Goal: Task Accomplishment & Management: Complete application form

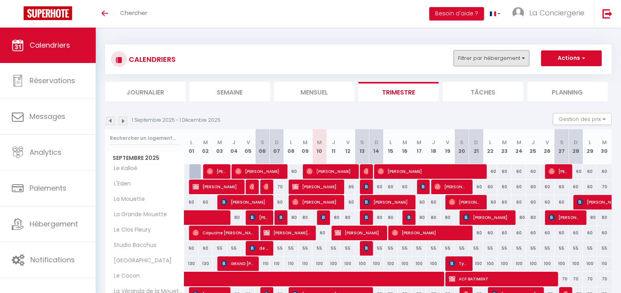
click at [509, 56] on button "Filtrer par hébergement" at bounding box center [491, 58] width 76 height 16
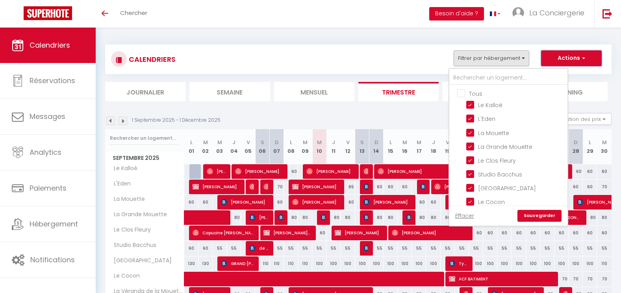
click at [570, 62] on button "Actions" at bounding box center [571, 58] width 61 height 16
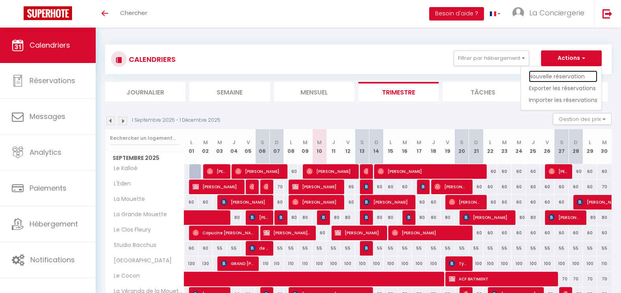
click at [562, 74] on link "Nouvelle réservation" at bounding box center [563, 76] width 68 height 12
select select
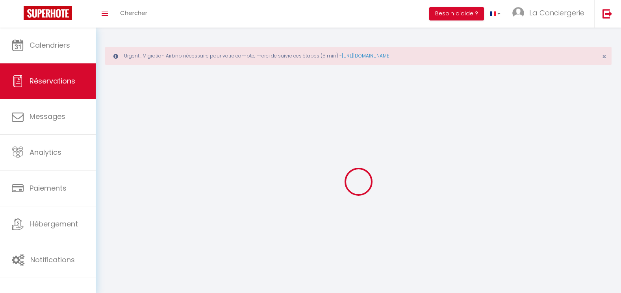
select select
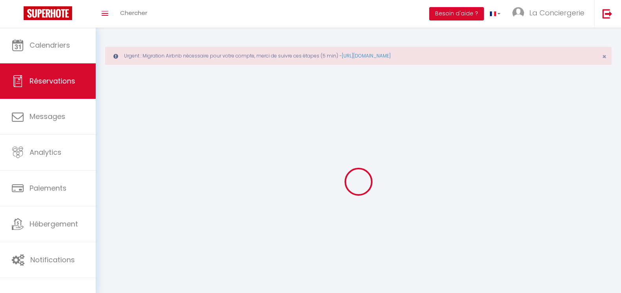
select select
checkbox input "false"
select select
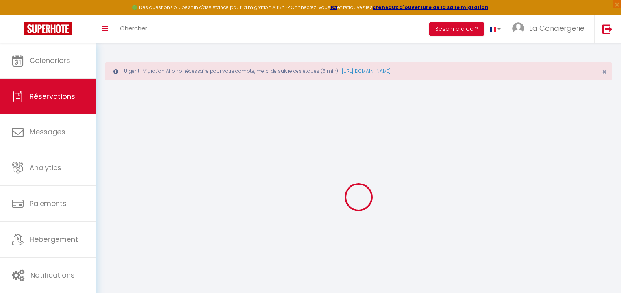
select select
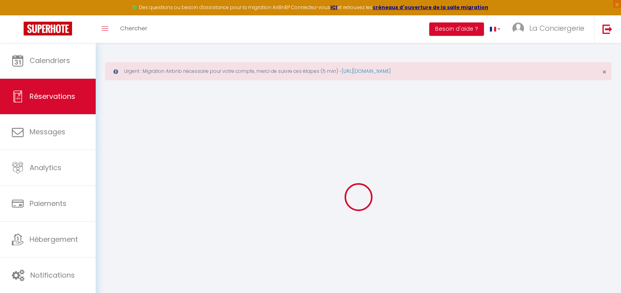
select select
checkbox input "false"
select select
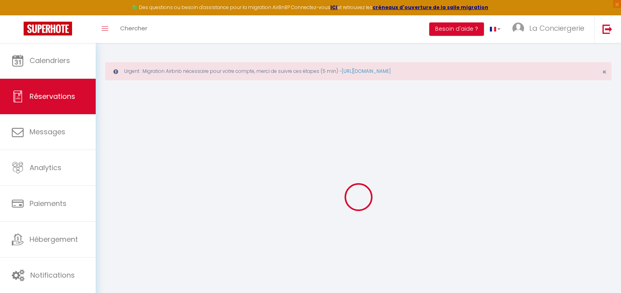
select select
checkbox input "false"
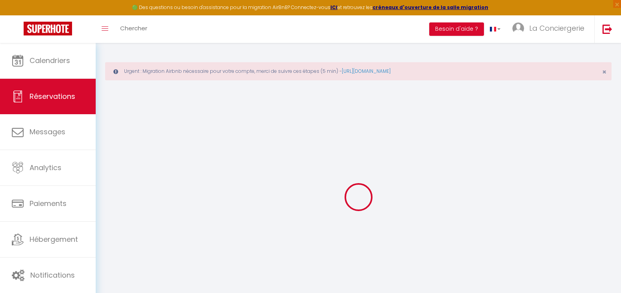
select select
checkbox input "false"
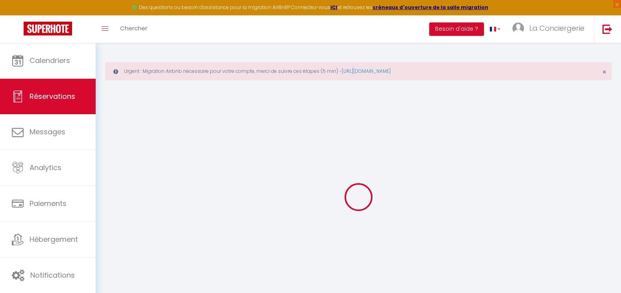
select select
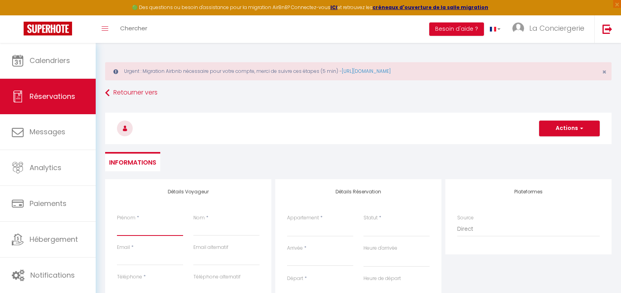
click at [135, 229] on input "Prénom" at bounding box center [150, 229] width 66 height 14
paste input "[PERSON_NAME] et [PERSON_NAME]"
type input "[PERSON_NAME] et [PERSON_NAME]"
select select
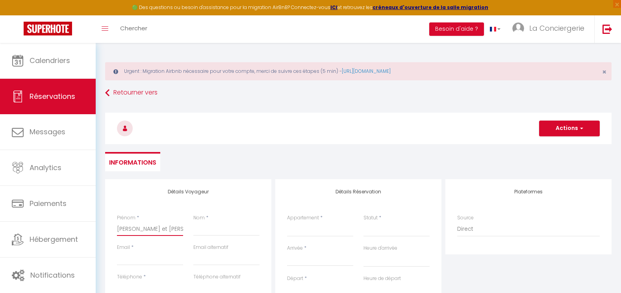
select select
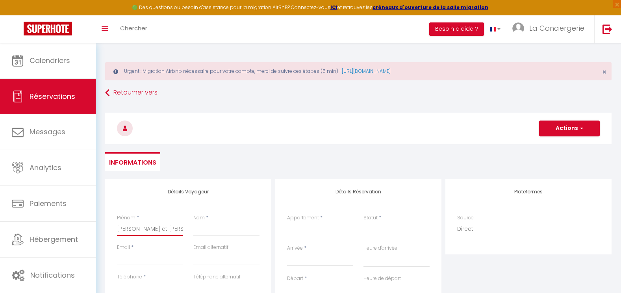
checkbox input "false"
drag, startPoint x: 157, startPoint y: 231, endPoint x: 183, endPoint y: 229, distance: 26.4
click at [183, 229] on div "Prénom * [PERSON_NAME] et [PERSON_NAME]" at bounding box center [150, 229] width 76 height 30
type input "[PERSON_NAME] et [PERSON_NAME]"
select select
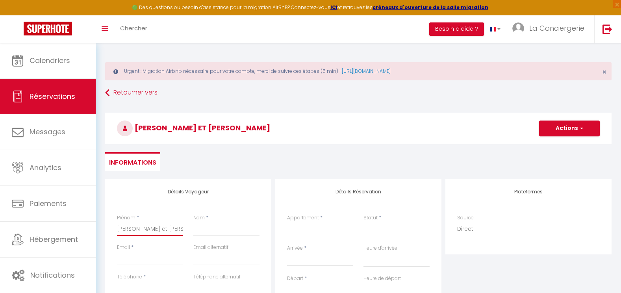
select select
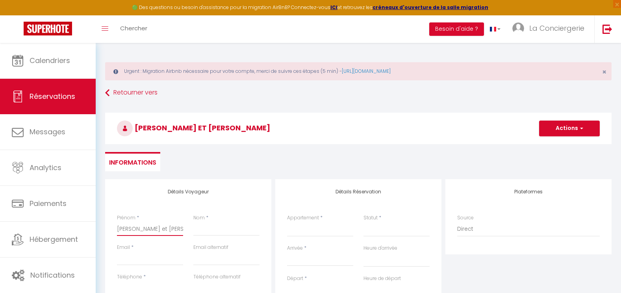
select select
checkbox input "false"
type input "[PERSON_NAME] et [PERSON_NAME]"
paste input "FALENTIN"
type input "FALENTIN"
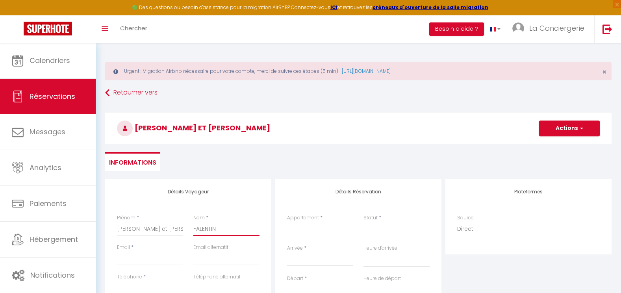
select select
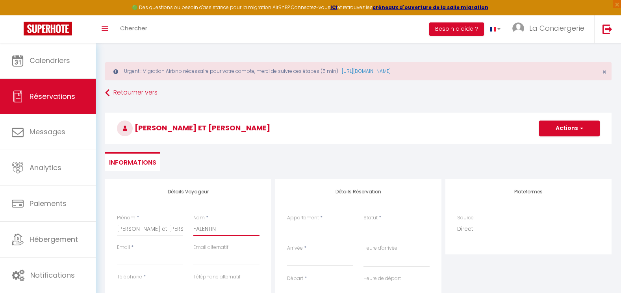
select select
checkbox input "false"
type input "FALENTIN"
click at [150, 264] on input "Email client" at bounding box center [150, 258] width 66 height 14
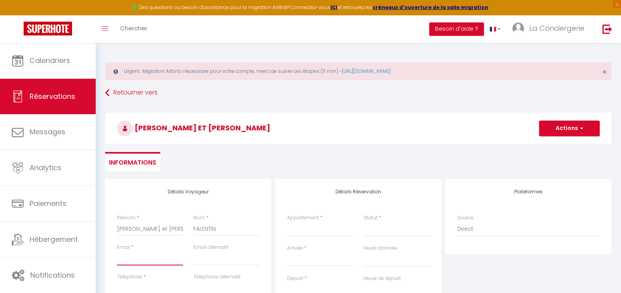
paste input "[EMAIL_ADDRESS][DOMAIN_NAME]"
type input "[EMAIL_ADDRESS][DOMAIN_NAME]"
select select
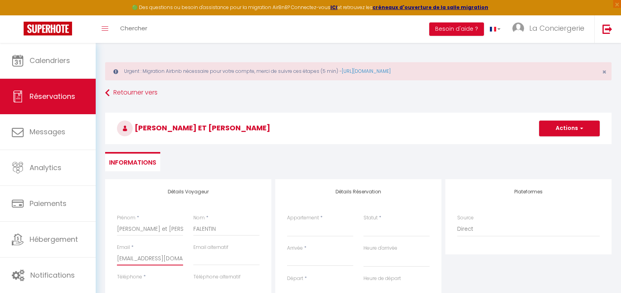
select select
checkbox input "false"
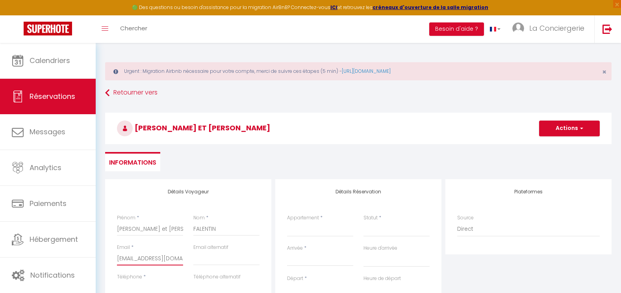
type input "[EMAIL_ADDRESS][DOMAIN_NAME]"
click at [160, 284] on input "Téléphone" at bounding box center [150, 288] width 66 height 14
type input "+"
select select
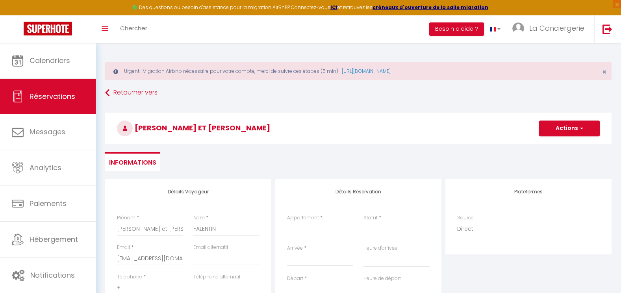
select select
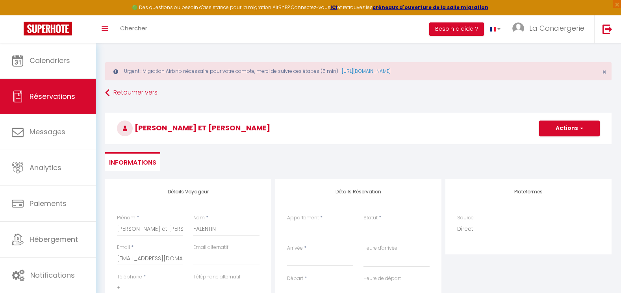
checkbox input "false"
type input "+3"
select select
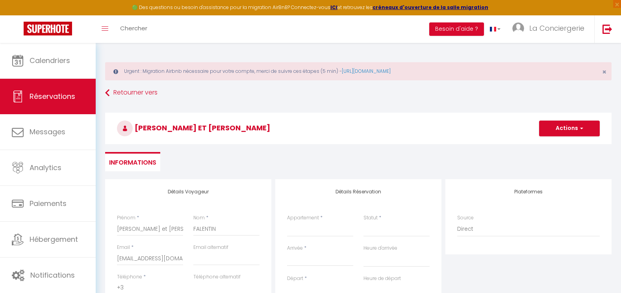
select select
checkbox input "false"
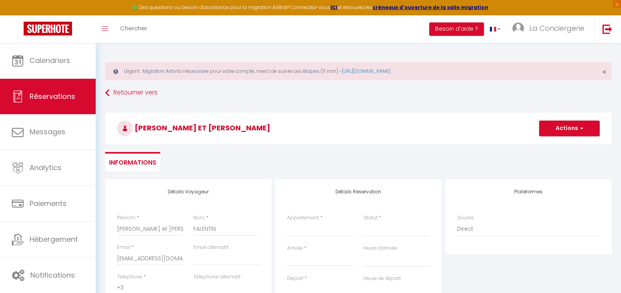
type input "+33"
select select
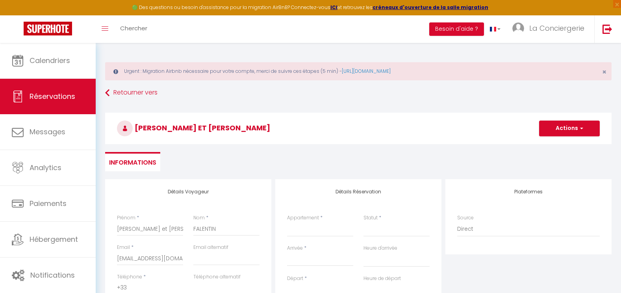
select select
checkbox input "false"
paste input "0682052797"
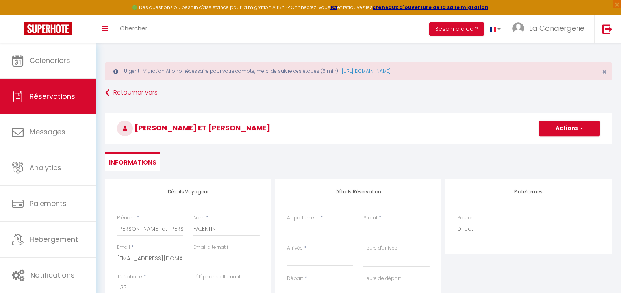
type input "[PHONE_NUMBER]"
select select
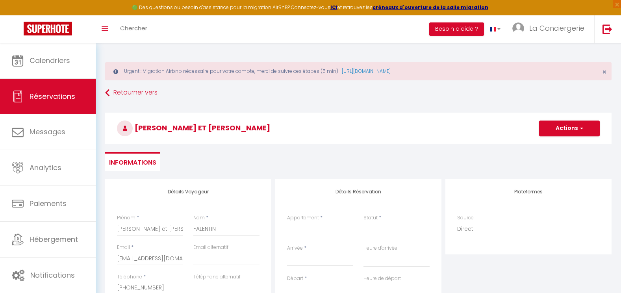
select select
checkbox input "false"
type input "[PHONE_NUMBER]"
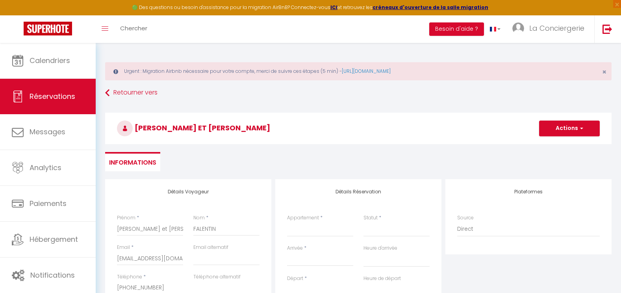
select select
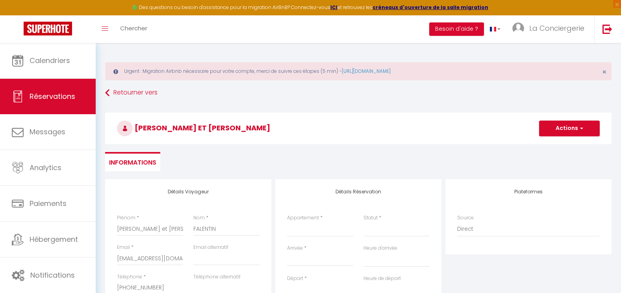
select select
checkbox input "false"
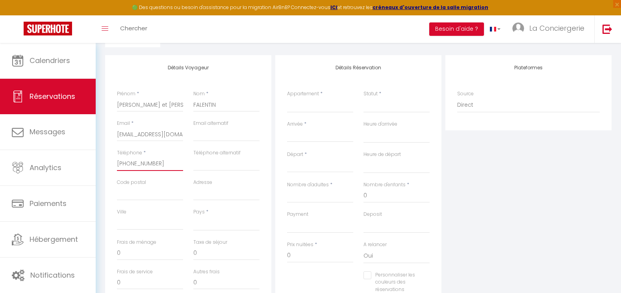
scroll to position [139, 0]
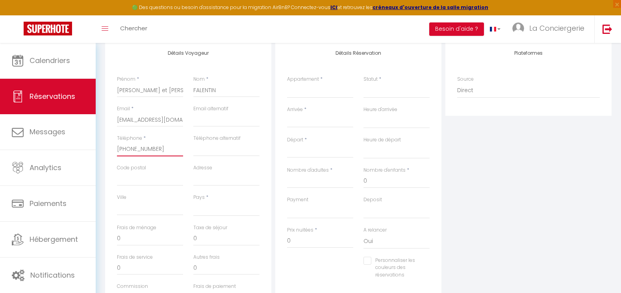
type input "[PHONE_NUMBER]"
click at [229, 211] on select "[GEOGRAPHIC_DATA] [GEOGRAPHIC_DATA] [GEOGRAPHIC_DATA] [GEOGRAPHIC_DATA] [GEOGRA…" at bounding box center [226, 208] width 66 height 15
select select "FR"
select select
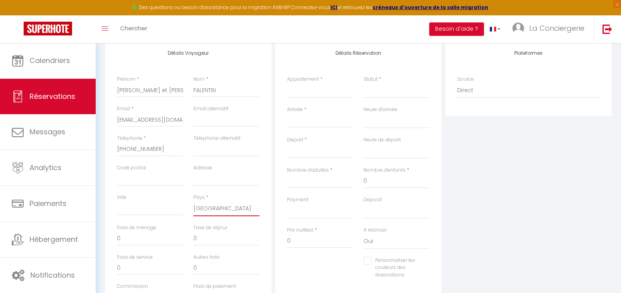
select select
checkbox input "false"
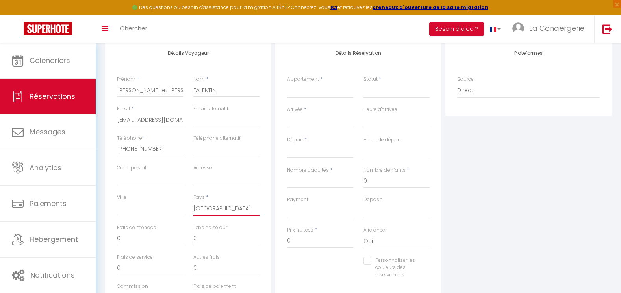
click at [229, 211] on select "[GEOGRAPHIC_DATA] [GEOGRAPHIC_DATA] [GEOGRAPHIC_DATA] [GEOGRAPHIC_DATA] [GEOGRA…" at bounding box center [226, 208] width 66 height 15
click at [321, 91] on select "Le Kalloé L'Eden La Mouette La Grande Mouette Le Clos [PERSON_NAME] Studio Bacc…" at bounding box center [320, 90] width 66 height 15
select select "13681"
click at [287, 83] on select "Le Kalloé L'Eden La Mouette La Grande Mouette Le Clos [PERSON_NAME] Studio Bacc…" at bounding box center [320, 90] width 66 height 15
select select
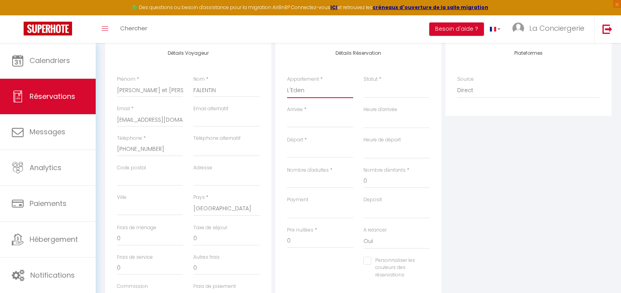
select select
checkbox input "false"
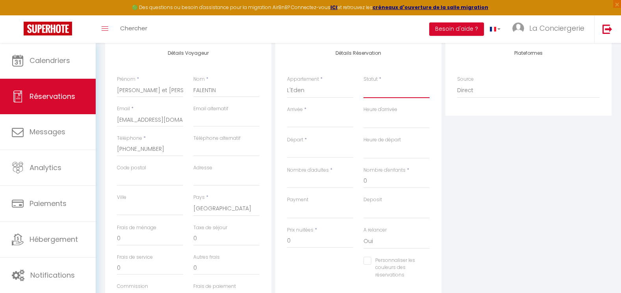
click at [376, 89] on select "Confirmé Non Confirmé [PERSON_NAME] par le voyageur No Show Request" at bounding box center [396, 90] width 66 height 15
select select
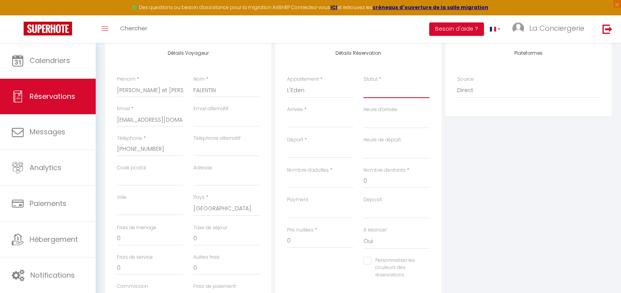
select select
checkbox input "false"
select select "1"
click at [363, 83] on select "Confirmé Non Confirmé [PERSON_NAME] par le voyageur No Show Request" at bounding box center [396, 90] width 66 height 15
select select
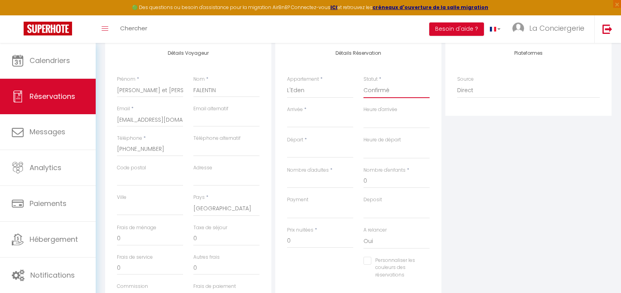
select select
checkbox input "false"
click at [326, 115] on div "< [DATE] > Dim Lun Mar Mer Jeu Ven Sam 1 2 3 4 5 6 7 8 9 10 11 12 13 14 15 16 1…" at bounding box center [320, 120] width 66 height 14
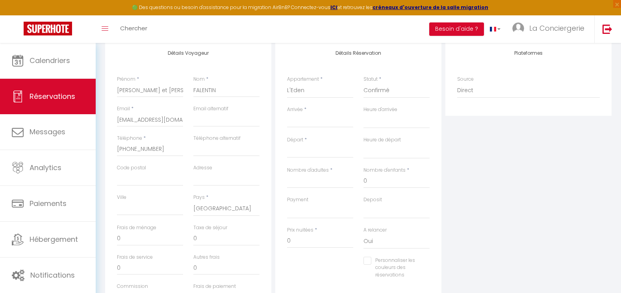
click at [321, 124] on input "Arrivée" at bounding box center [320, 121] width 66 height 10
click at [309, 125] on input "Arrivée" at bounding box center [320, 121] width 66 height 10
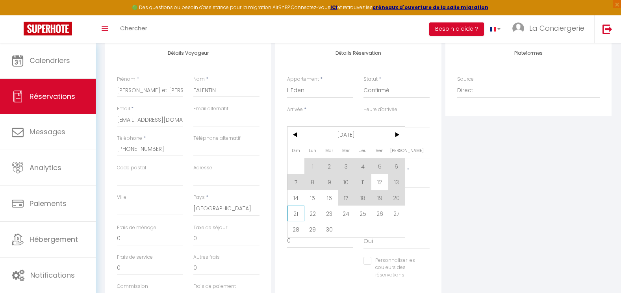
click at [291, 208] on span "21" at bounding box center [295, 213] width 17 height 16
type input "Dim 21 Septembre 2025"
select select
type input "Lun 22 Septembre 2025"
select select
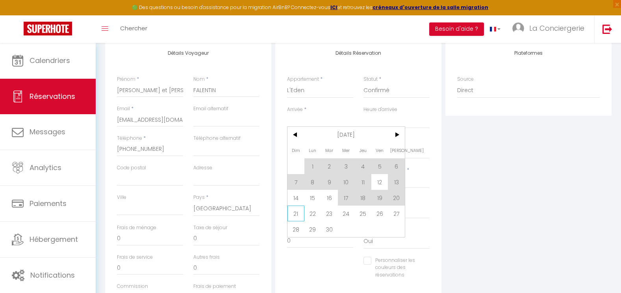
select select
checkbox input "false"
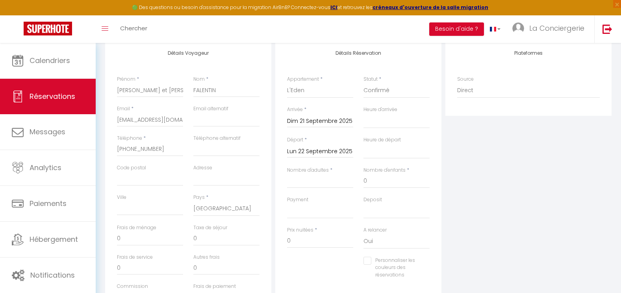
click at [322, 151] on input "Lun 22 Septembre 2025" at bounding box center [320, 151] width 66 height 10
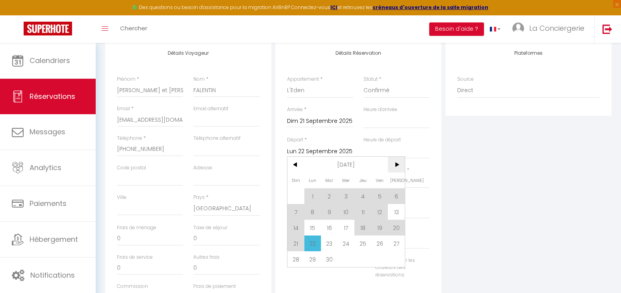
click at [399, 163] on span ">" at bounding box center [396, 165] width 17 height 16
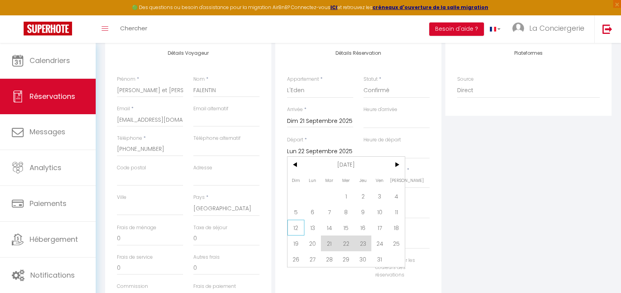
click at [298, 229] on span "12" at bounding box center [295, 228] width 17 height 16
select select
type input "Dim 12 Octobre 2025"
select select
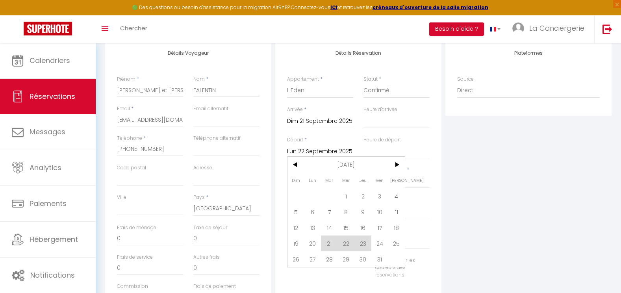
select select
checkbox input "false"
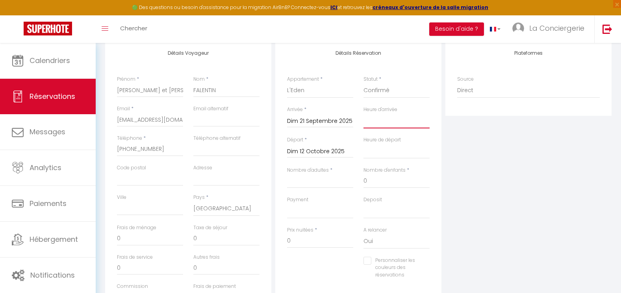
click at [391, 123] on select "00:00 00:30 01:00 01:30 02:00 02:30 03:00 03:30 04:00 04:30 05:00 05:30 06:00 0…" at bounding box center [396, 120] width 66 height 15
select select "16:00"
click at [363, 113] on select "00:00 00:30 01:00 01:30 02:00 02:30 03:00 03:30 04:00 04:30 05:00 05:30 06:00 0…" at bounding box center [396, 120] width 66 height 15
select select
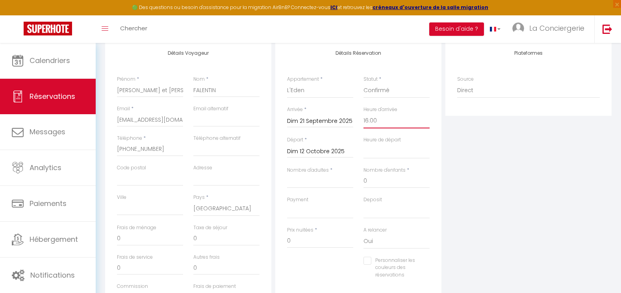
select select
checkbox input "false"
click at [388, 151] on select "00:00 00:30 01:00 01:30 02:00 02:30 03:00 03:30 04:00 04:30 05:00 05:30 06:00 0…" at bounding box center [396, 151] width 66 height 15
select select "10:00"
click at [363, 144] on select "00:00 00:30 01:00 01:30 02:00 02:30 03:00 03:30 04:00 04:30 05:00 05:30 06:00 0…" at bounding box center [396, 151] width 66 height 15
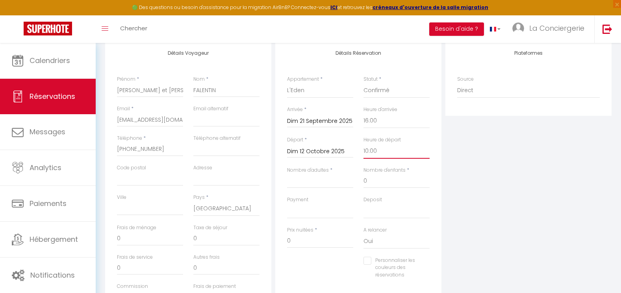
select select
checkbox input "false"
click at [329, 179] on input "Nombre d'adultes" at bounding box center [320, 181] width 66 height 14
type input "4"
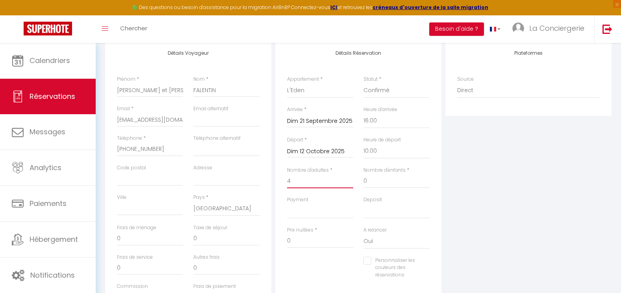
select select
checkbox input "false"
type input "35"
type input "68.88"
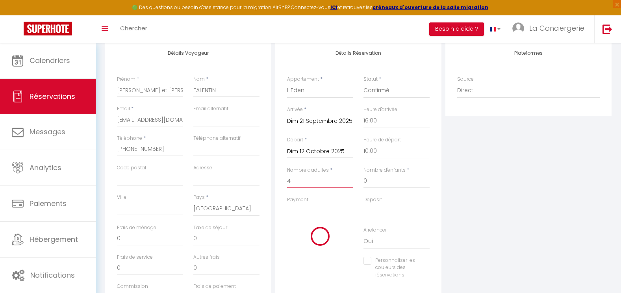
select select
type input "1380"
checkbox input "false"
type input "4"
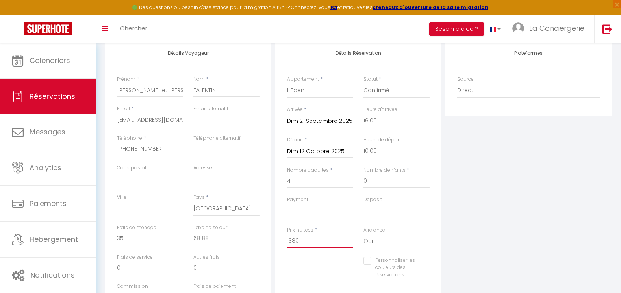
click at [315, 244] on input "1380" at bounding box center [320, 241] width 66 height 14
type input "1"
select select
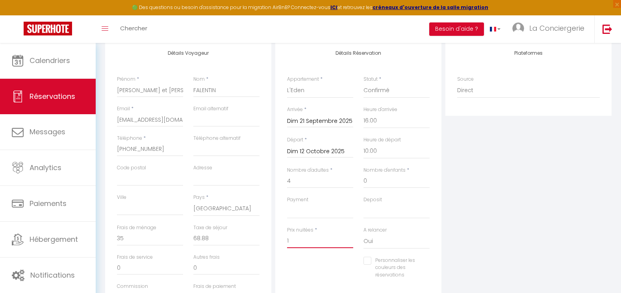
checkbox input "false"
type input "10"
select select
checkbox input "false"
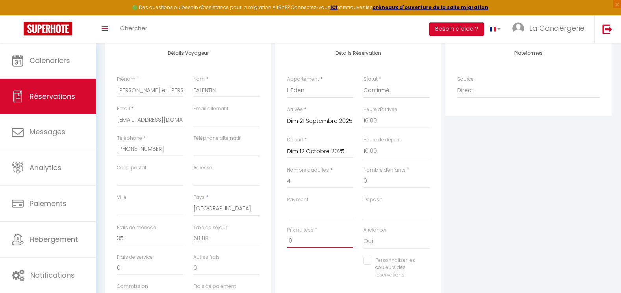
type input "100"
select select
checkbox input "false"
type input "1000"
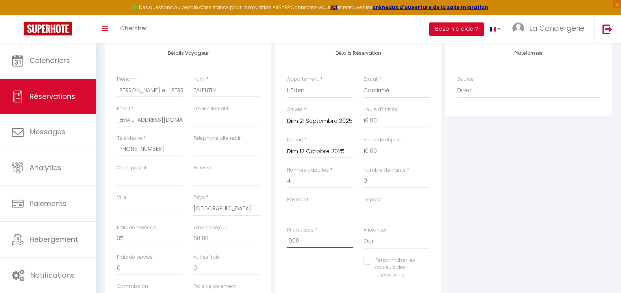
select select
checkbox input "false"
type input "1000"
type input "0"
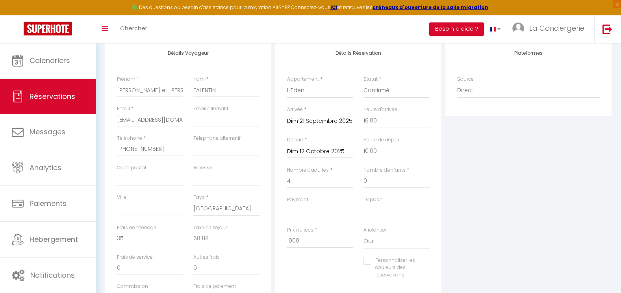
type input "0"
select select
click at [546, 215] on div "Plateformes Source Direct [DOMAIN_NAME] [DOMAIN_NAME] Chalet montagne Expedia G…" at bounding box center [528, 181] width 170 height 281
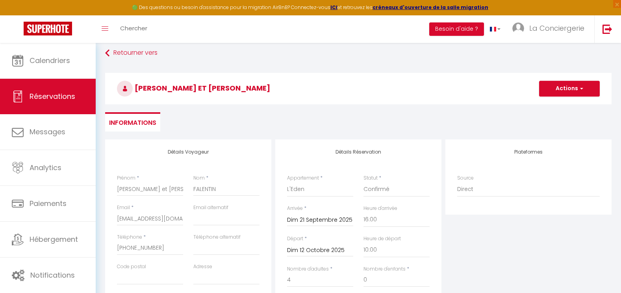
scroll to position [14, 0]
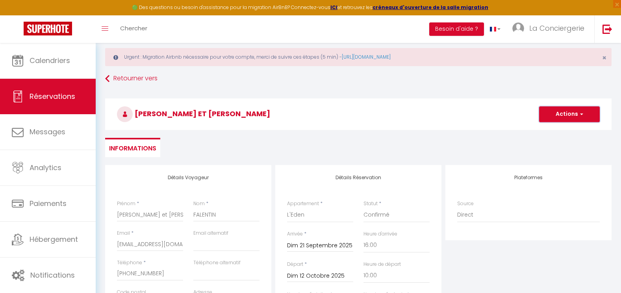
click at [570, 112] on button "Actions" at bounding box center [569, 114] width 61 height 16
click at [555, 133] on link "Enregistrer" at bounding box center [561, 131] width 62 height 10
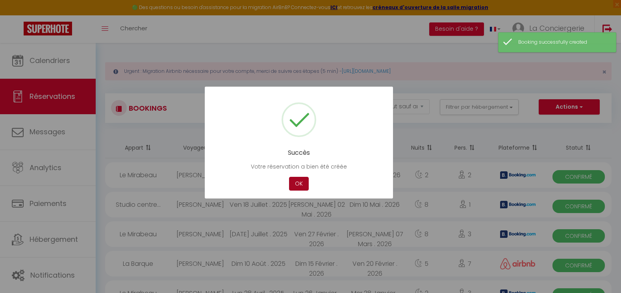
click at [297, 185] on button "OK" at bounding box center [299, 184] width 20 height 14
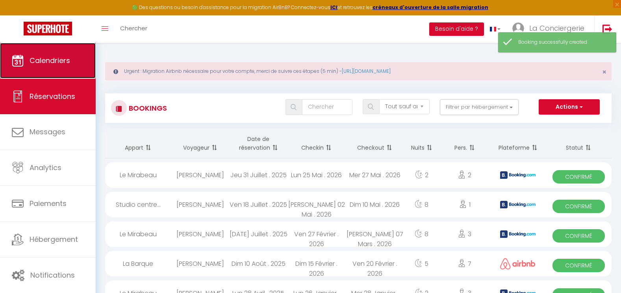
click at [71, 68] on link "Calendriers" at bounding box center [48, 60] width 96 height 35
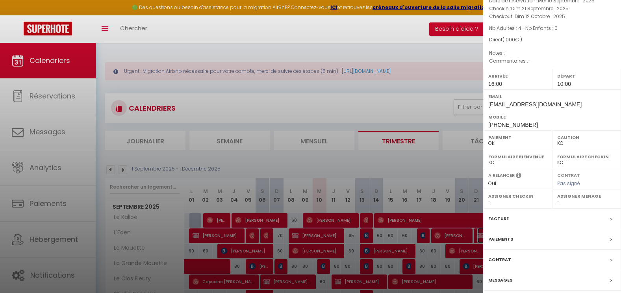
scroll to position [87, 0]
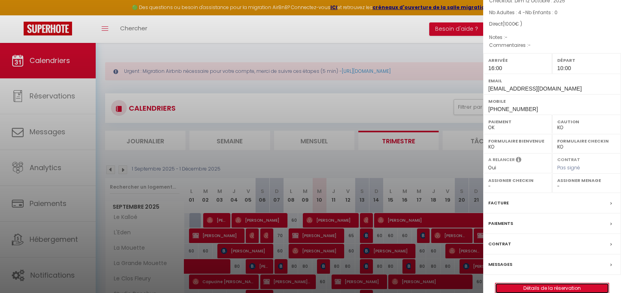
click at [542, 283] on link "Détails de la réservation" at bounding box center [551, 288] width 113 height 10
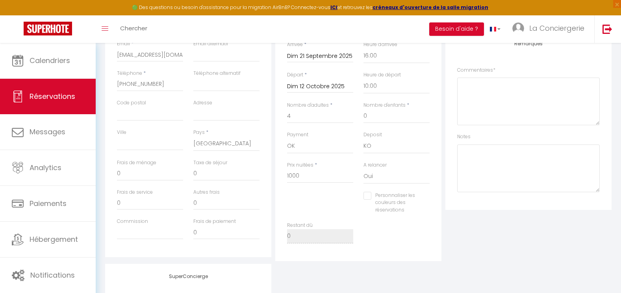
scroll to position [288, 0]
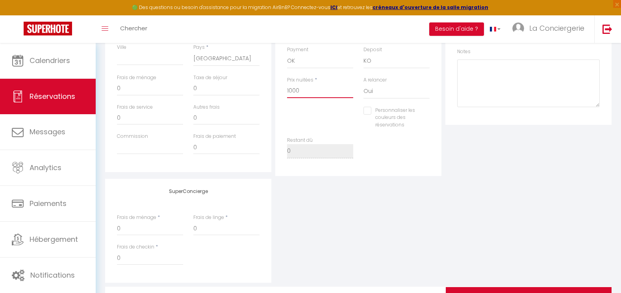
click at [305, 93] on input "1000" at bounding box center [320, 91] width 66 height 14
click at [511, 176] on div "Détails Voyageur Prénom * [PERSON_NAME] et [PERSON_NAME] * FALENTIN Email * [EM…" at bounding box center [358, 89] width 506 height 396
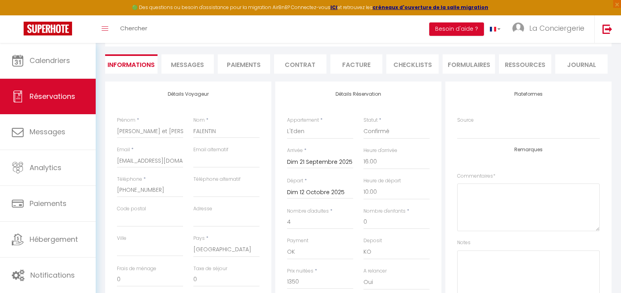
scroll to position [0, 0]
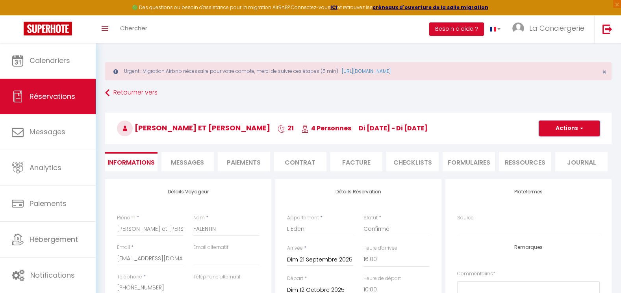
click at [559, 127] on button "Actions" at bounding box center [569, 128] width 61 height 16
click at [551, 144] on link "Enregistrer" at bounding box center [561, 146] width 62 height 10
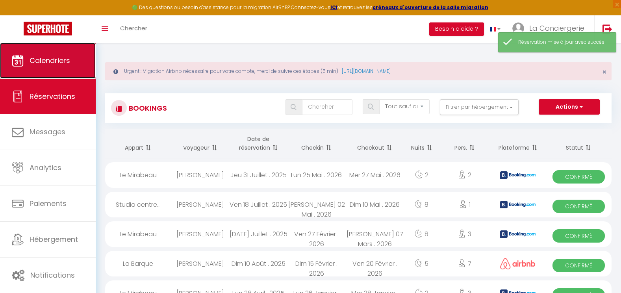
click at [45, 69] on link "Calendriers" at bounding box center [48, 60] width 96 height 35
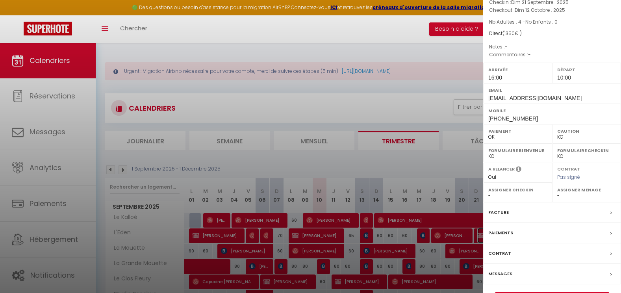
scroll to position [80, 0]
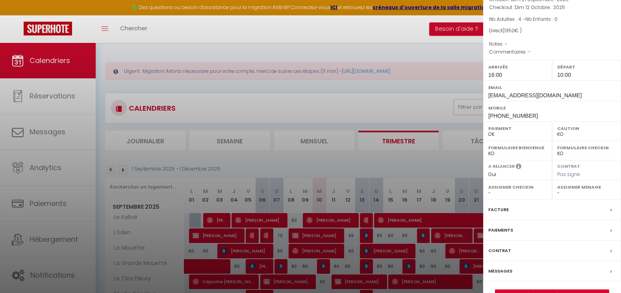
click at [493, 246] on label "Contrat" at bounding box center [499, 250] width 23 height 8
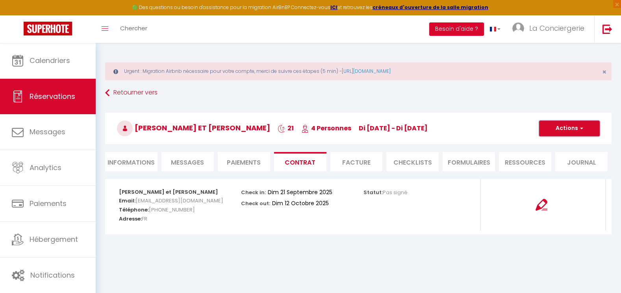
click at [558, 129] on button "Actions" at bounding box center [569, 128] width 61 height 16
click at [549, 155] on link "Envoyer le contrat" at bounding box center [563, 156] width 66 height 10
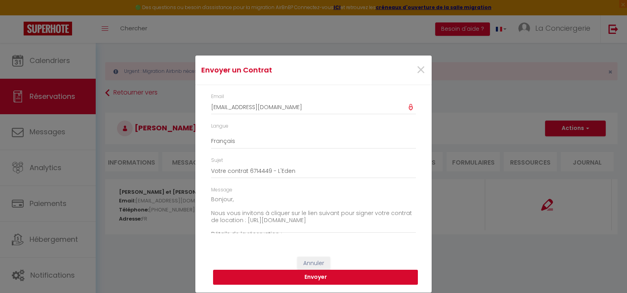
click at [316, 275] on button "Envoyer" at bounding box center [315, 277] width 205 height 15
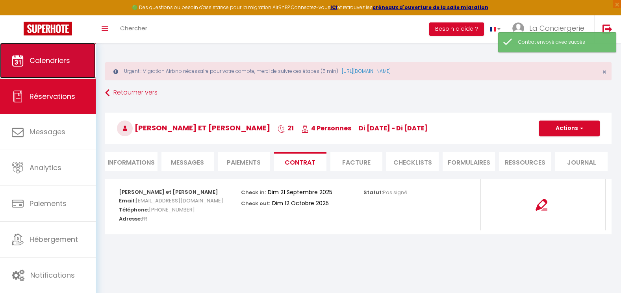
click at [41, 57] on span "Calendriers" at bounding box center [50, 60] width 41 height 10
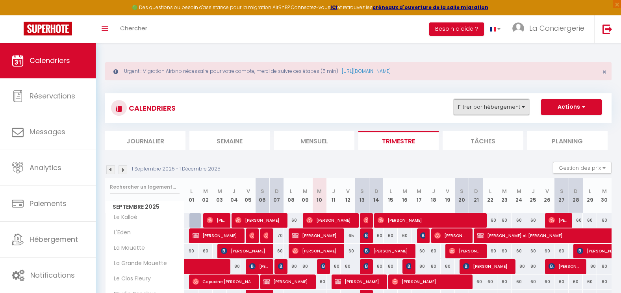
click at [491, 107] on button "Filtrer par hébergement" at bounding box center [491, 107] width 76 height 16
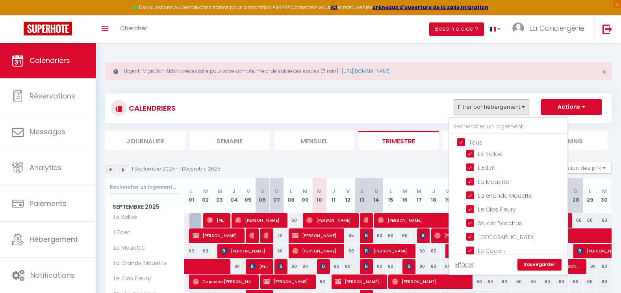
click at [476, 141] on input "Tous" at bounding box center [516, 142] width 118 height 8
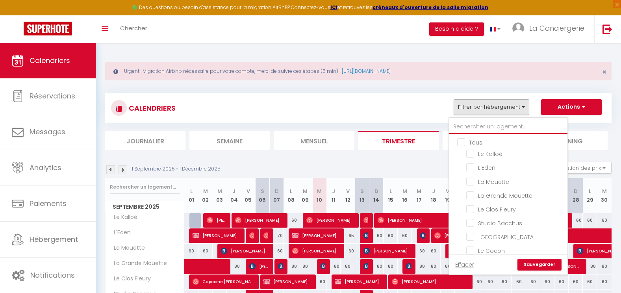
click at [479, 123] on input "text" at bounding box center [508, 127] width 118 height 14
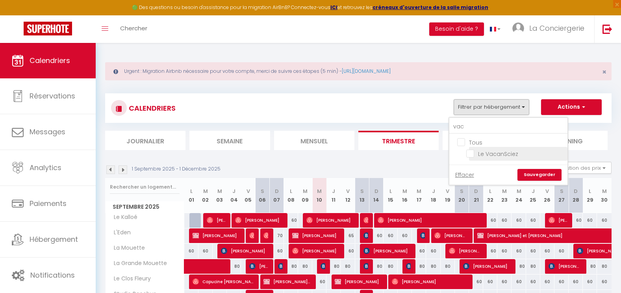
click at [494, 157] on input "Le VacanSciez" at bounding box center [515, 153] width 98 height 8
click at [546, 174] on link "Sauvegarder" at bounding box center [539, 175] width 44 height 12
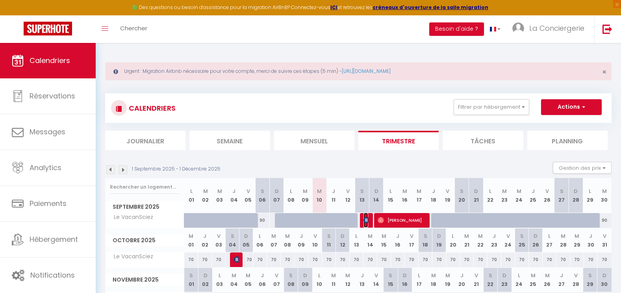
click at [363, 219] on img at bounding box center [366, 220] width 6 height 6
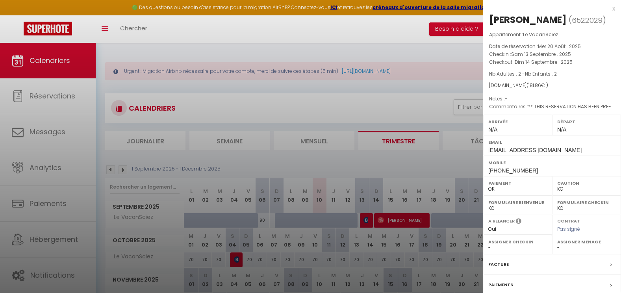
click at [361, 161] on div at bounding box center [310, 146] width 621 height 293
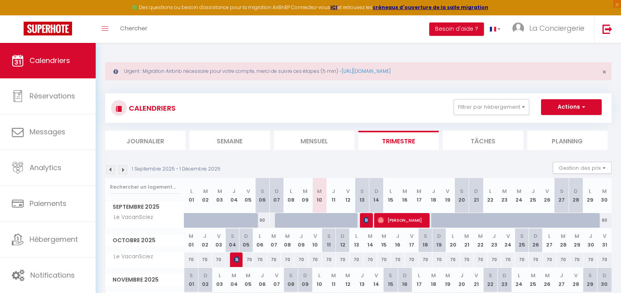
click at [360, 217] on div at bounding box center [367, 220] width 14 height 15
click at [368, 221] on img at bounding box center [366, 220] width 6 height 6
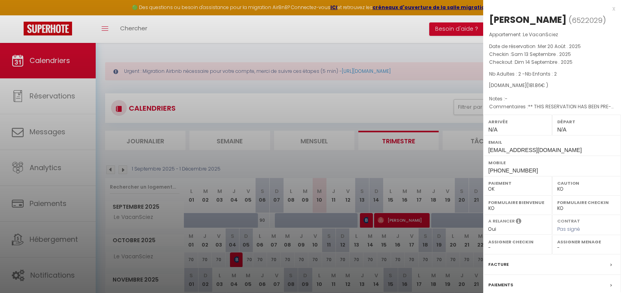
click at [246, 30] on div at bounding box center [310, 146] width 621 height 293
